Goal: Check status: Check status

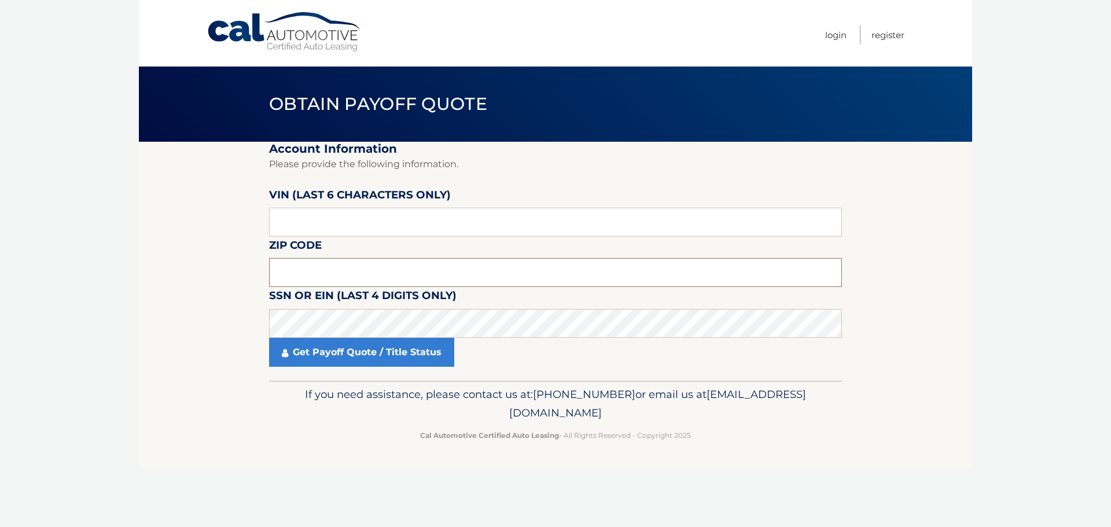
click at [314, 267] on input "text" at bounding box center [555, 272] width 573 height 29
type input "08876"
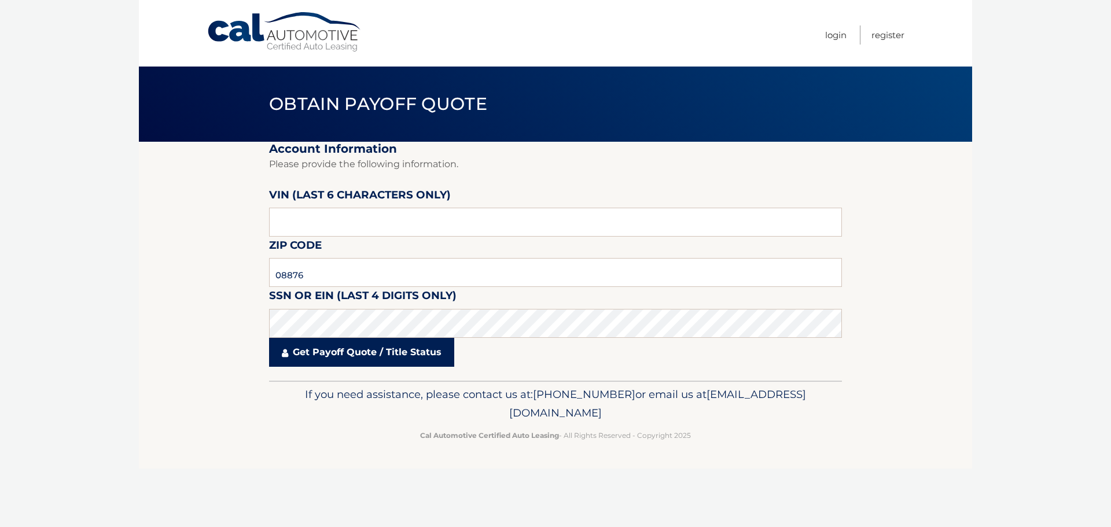
click at [373, 346] on link "Get Payoff Quote / Title Status" at bounding box center [361, 352] width 185 height 29
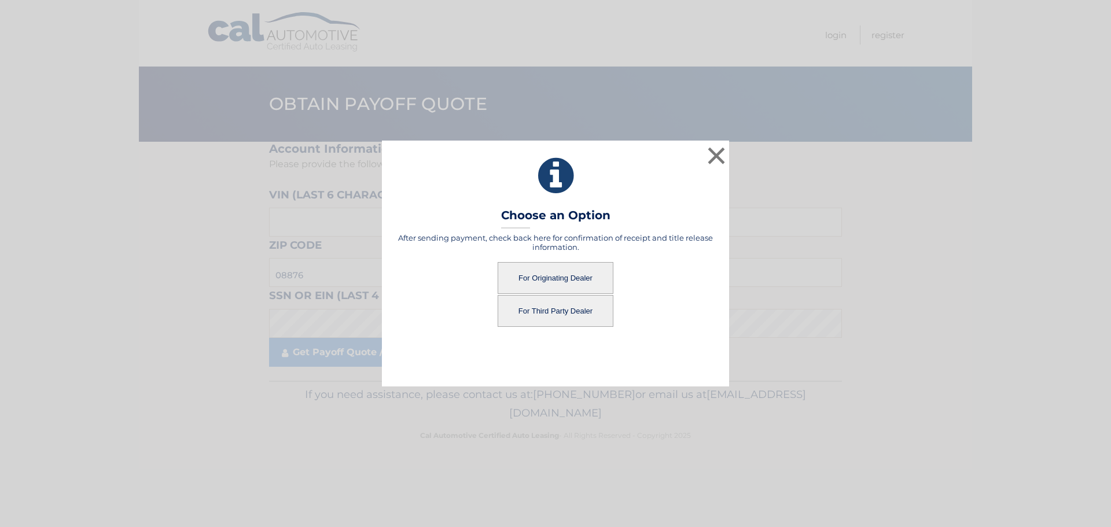
click at [538, 277] on button "For Originating Dealer" at bounding box center [555, 278] width 116 height 32
click at [556, 276] on button "For Originating Dealer" at bounding box center [555, 278] width 116 height 32
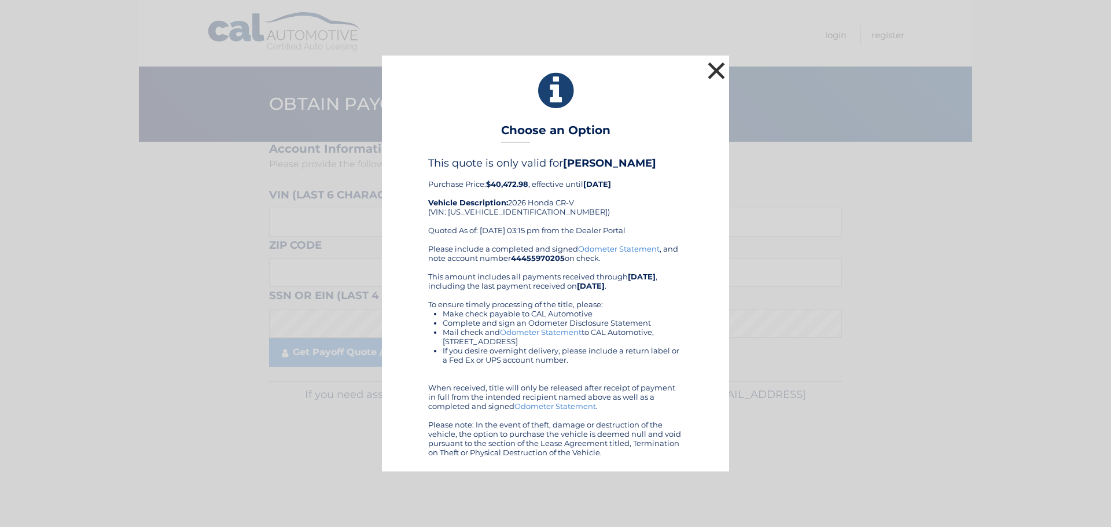
click at [721, 68] on button "×" at bounding box center [716, 70] width 23 height 23
